Goal: Communication & Community: Share content

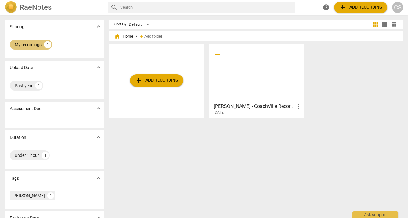
click at [35, 45] on div "My recordings" at bounding box center [28, 45] width 27 height 6
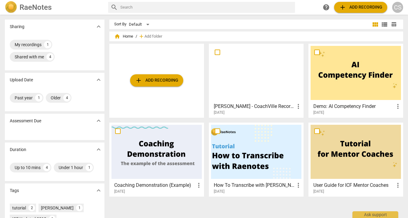
click at [260, 83] on div at bounding box center [256, 73] width 90 height 54
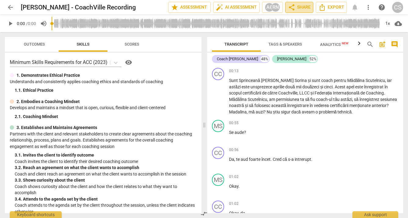
click at [297, 7] on span "share Share" at bounding box center [299, 7] width 23 height 7
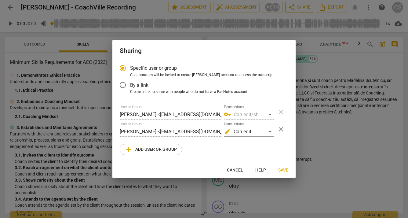
radio input "false"
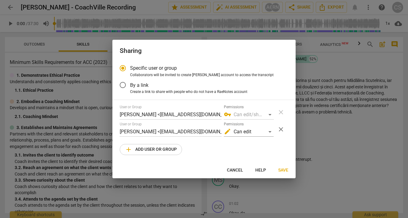
click at [147, 84] on span "By a link" at bounding box center [139, 84] width 18 height 7
click at [130, 84] on input "By a link" at bounding box center [122, 85] width 15 height 15
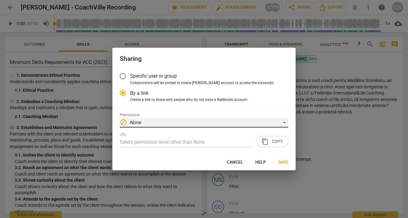
click at [136, 121] on em "None" at bounding box center [134, 122] width 11 height 6
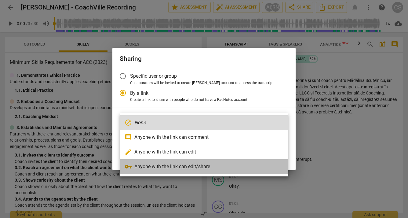
click at [132, 164] on li "vpn_key Anyone with the link can edit/share" at bounding box center [204, 166] width 168 height 15
radio input "false"
type input "[URL][DOMAIN_NAME]"
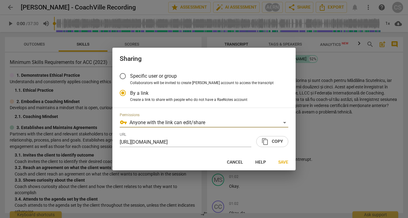
click at [157, 117] on div "Permissions vpn_key Anyone with the link can edit/share" at bounding box center [204, 120] width 168 height 15
click at [152, 79] on span "Specific user or group" at bounding box center [153, 75] width 47 height 7
click at [130, 79] on input "Specific user or group" at bounding box center [122, 76] width 15 height 15
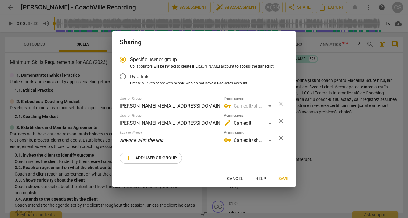
click at [247, 107] on div "vpn_key Can edit/share" at bounding box center [249, 106] width 50 height 10
click at [242, 139] on div "vpn_key Can edit/share" at bounding box center [249, 140] width 50 height 10
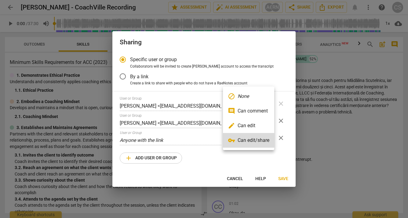
click at [193, 138] on div at bounding box center [204, 109] width 408 height 218
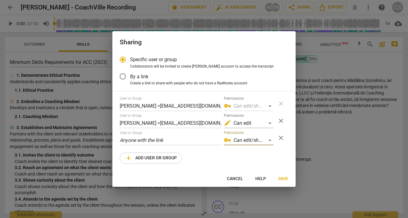
click at [162, 157] on span "add Add user or group" at bounding box center [151, 157] width 52 height 7
radio input "false"
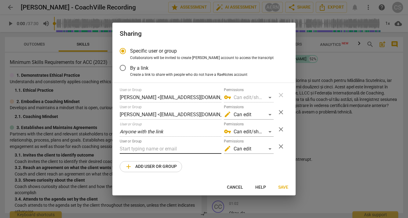
click at [151, 148] on input "text" at bounding box center [171, 149] width 102 height 10
paste input "[PERSON_NAME][EMAIL_ADDRESS][DOMAIN_NAME]"
type input "[PERSON_NAME][EMAIL_ADDRESS][DOMAIN_NAME]"
click at [240, 149] on div "edit Can edit" at bounding box center [249, 149] width 50 height 10
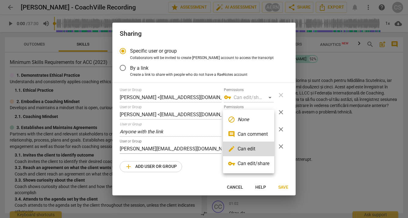
click at [204, 175] on div at bounding box center [204, 109] width 408 height 218
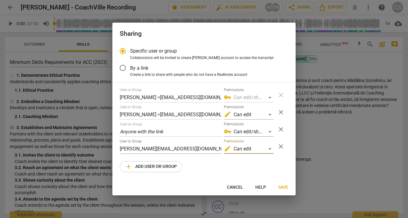
click at [283, 184] on span "Save" at bounding box center [283, 187] width 10 height 6
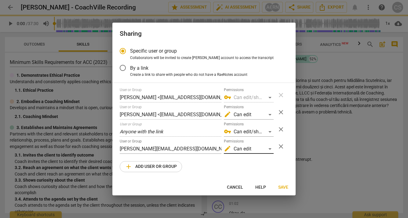
radio input "false"
